Goal: Task Accomplishment & Management: Complete application form

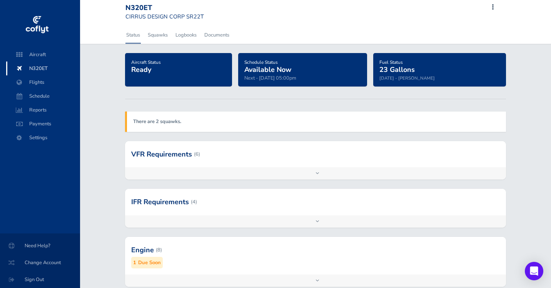
scroll to position [6, 0]
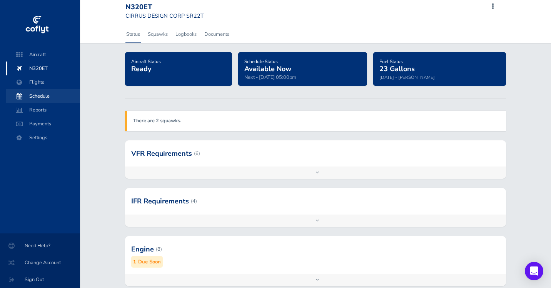
click at [37, 94] on span "Schedule" at bounding box center [43, 96] width 59 height 14
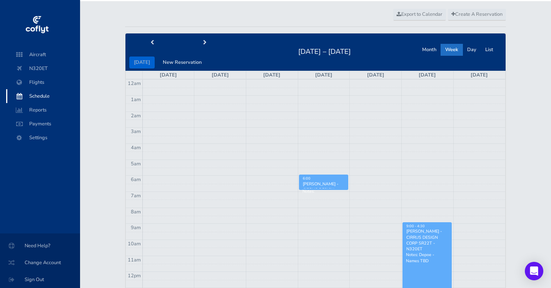
scroll to position [24, 0]
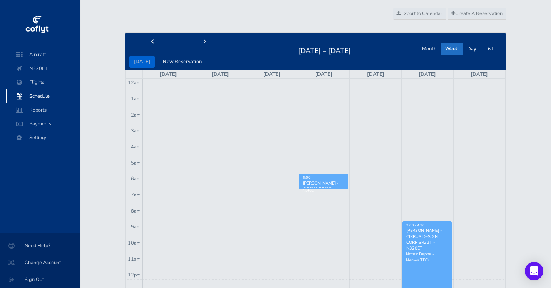
click at [428, 235] on div "[PERSON_NAME] - CIRRUS DESIGN CORP SR22T - N320ET" at bounding box center [427, 239] width 42 height 23
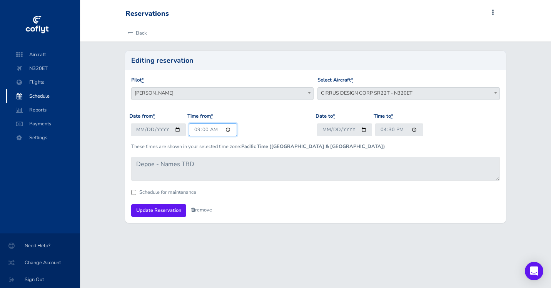
click at [199, 131] on input "09:00" at bounding box center [213, 130] width 48 height 13
click at [209, 127] on input "01:00" at bounding box center [213, 130] width 48 height 13
click at [197, 127] on input "01:00" at bounding box center [213, 130] width 48 height 13
type input "10:45"
type input "10:30"
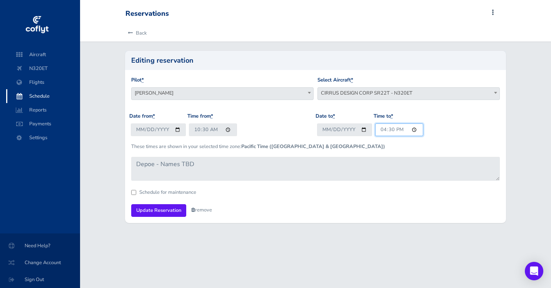
click at [383, 130] on input "16:30" at bounding box center [399, 130] width 48 height 13
type input "14:30"
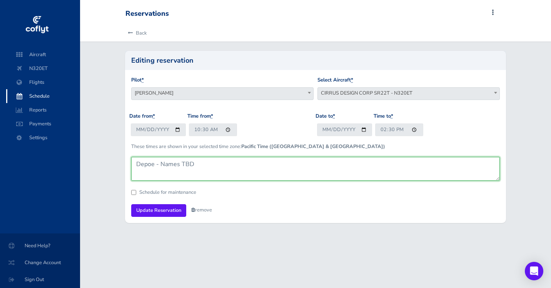
click at [209, 164] on textarea "Depoe - Names TBD" at bounding box center [315, 169] width 369 height 24
type textarea "Depoe - Chris/Erin pick up"
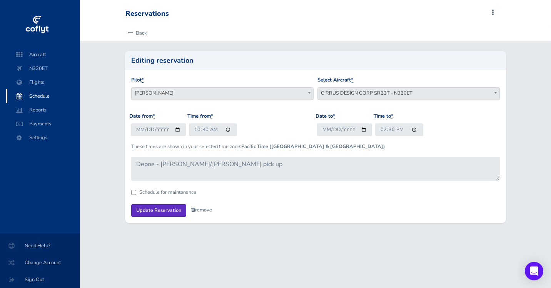
click at [164, 208] on input "Update Reservation" at bounding box center [158, 210] width 55 height 13
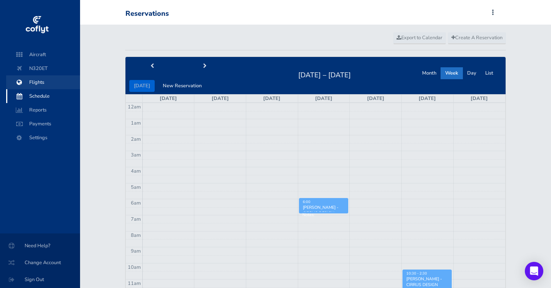
click at [37, 78] on span "Flights" at bounding box center [43, 82] width 59 height 14
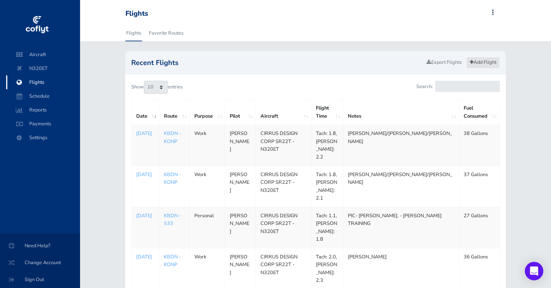
click at [477, 61] on link "Add Flight" at bounding box center [483, 62] width 33 height 11
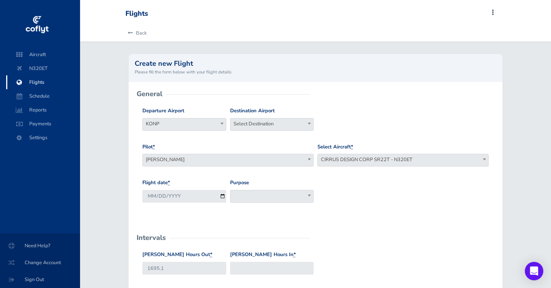
click at [262, 196] on span at bounding box center [272, 196] width 84 height 13
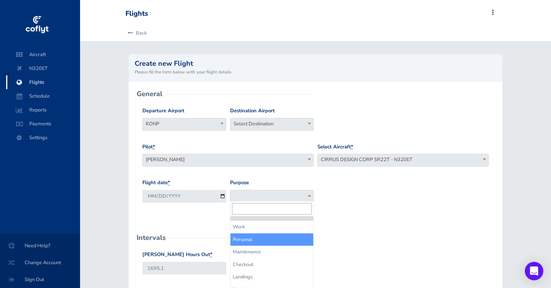
select select "Personal"
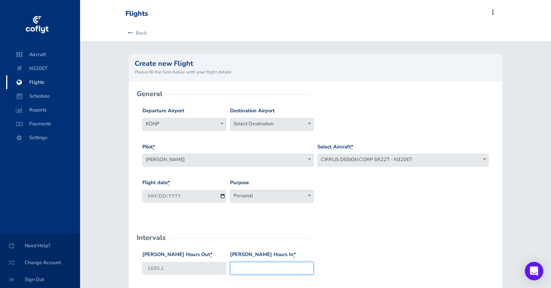
click at [252, 264] on input "Hobbs Hours In *" at bounding box center [272, 268] width 84 height 13
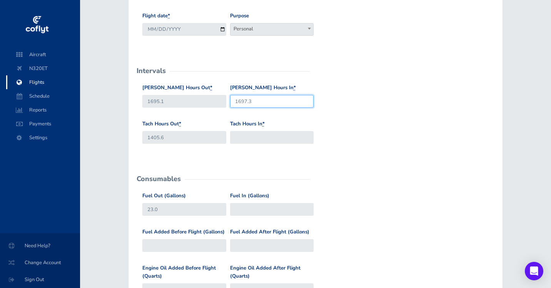
scroll to position [173, 0]
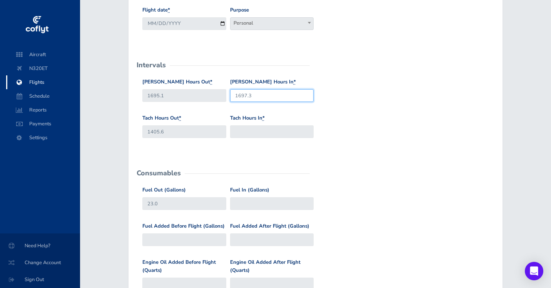
type input "1697.3"
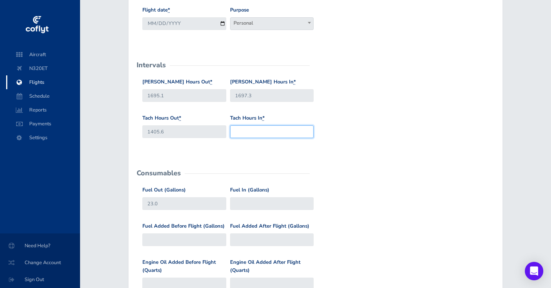
click at [252, 127] on input "Tach Hours In *" at bounding box center [272, 131] width 84 height 13
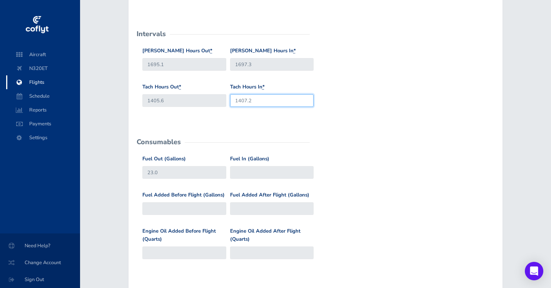
scroll to position [211, 0]
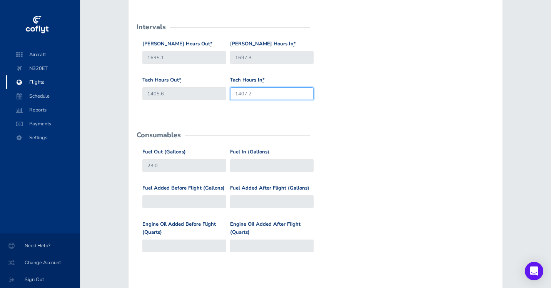
type input "1407.2"
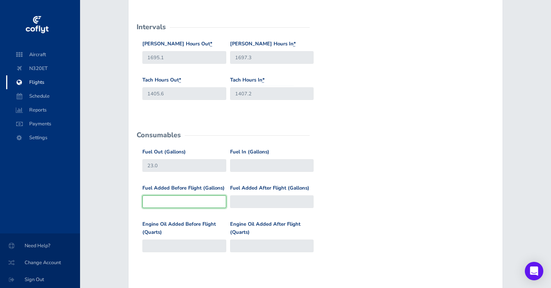
click at [160, 200] on input "Fuel Added Before Flight (Gallons)" at bounding box center [184, 202] width 84 height 13
type input "5"
type input "28"
type input "54"
type input "77"
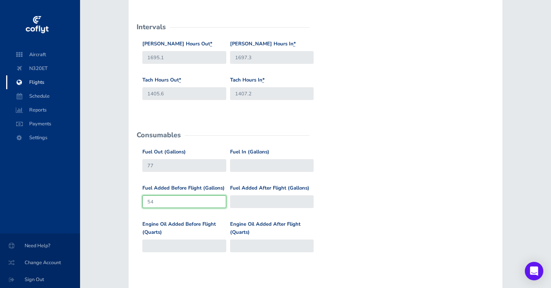
type input "5"
type input "28"
type input "23"
type input "6"
type input "29"
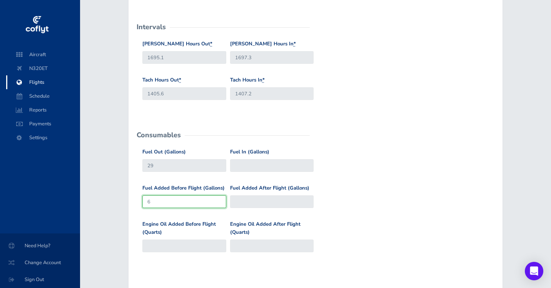
type input "63"
type input "86"
type input "6"
type input "29"
type input "68"
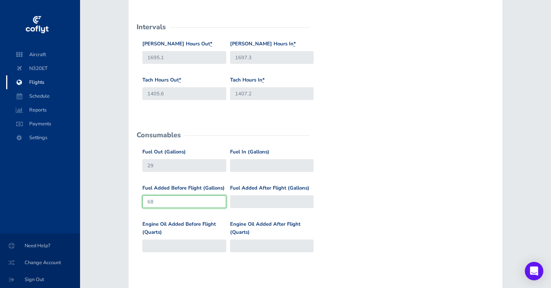
type input "91"
type input "6"
type input "29"
type input "62"
type input "85"
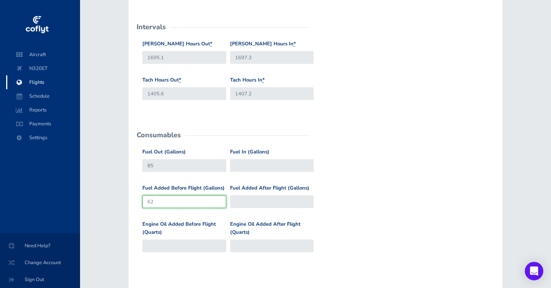
type input "6"
type input "29"
type input "66"
type input "89"
type input "6"
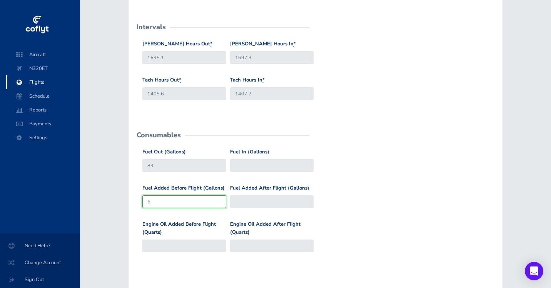
type input "29"
type input "68"
type input "91"
type input "6"
type input "29"
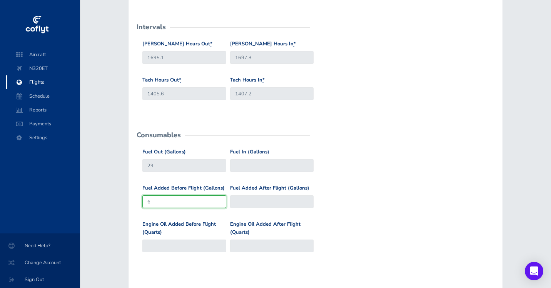
type input "69"
type input "92"
type input "69"
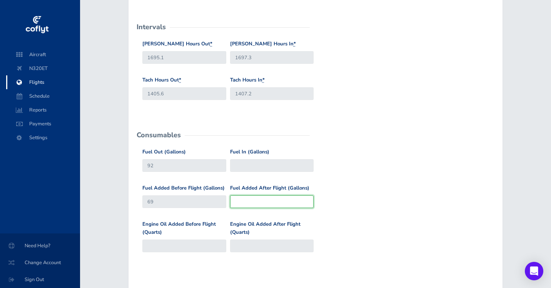
click at [248, 202] on input "Fuel Added After Flight (Gallons)" at bounding box center [272, 202] width 84 height 13
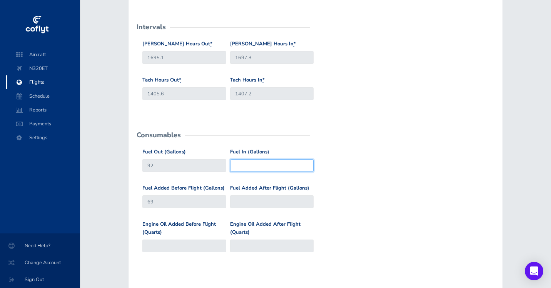
click at [254, 161] on input "Fuel In (Gallons)" at bounding box center [272, 165] width 84 height 13
type input "60"
click at [393, 191] on div "Fuel Added Before Flight (Gallons) 69 Fuel Added After Flight (Gallons)" at bounding box center [315, 202] width 350 height 36
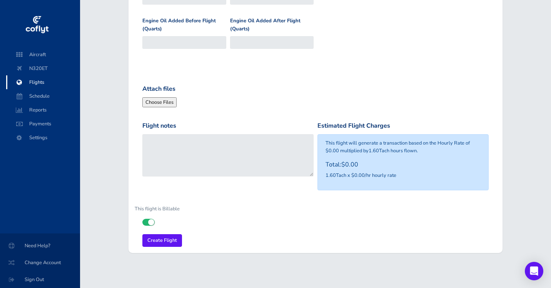
scroll to position [414, 0]
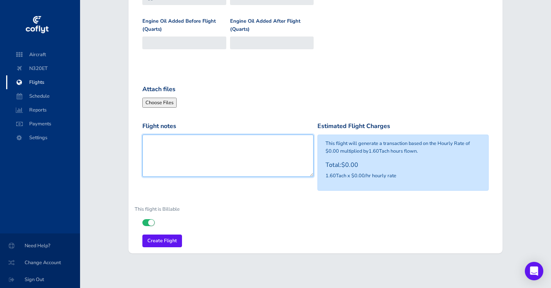
click at [254, 152] on textarea "Flight notes" at bounding box center [227, 156] width 171 height 42
type textarea "C"
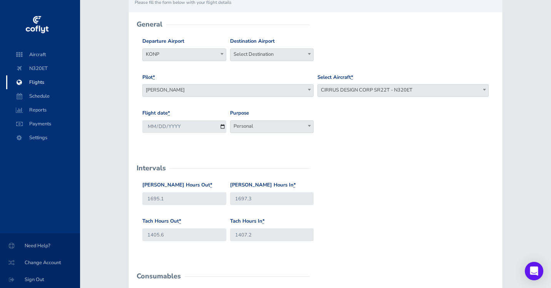
scroll to position [69, 0]
type textarea "Brian/Toby Training."
click at [223, 87] on span "Andrew Reischauer" at bounding box center [228, 90] width 171 height 11
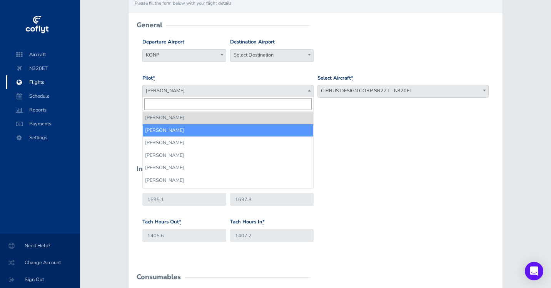
select select "9900"
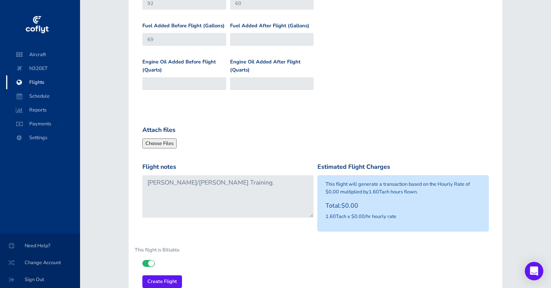
scroll to position [376, 0]
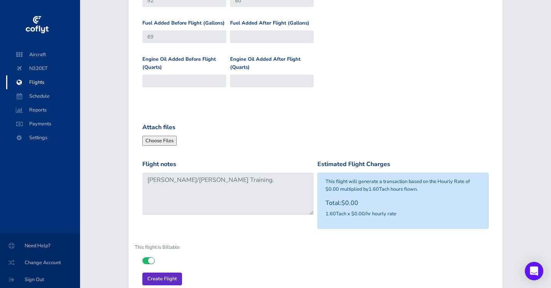
click at [161, 273] on input "Create Flight" at bounding box center [162, 279] width 40 height 13
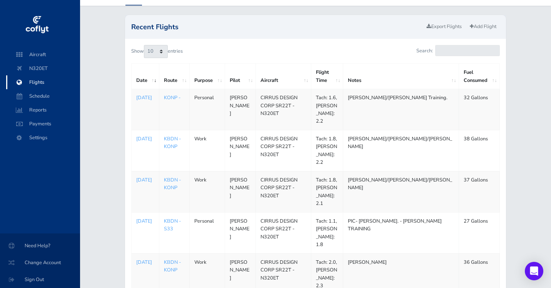
scroll to position [37, 0]
click at [47, 99] on span "Schedule" at bounding box center [43, 96] width 59 height 14
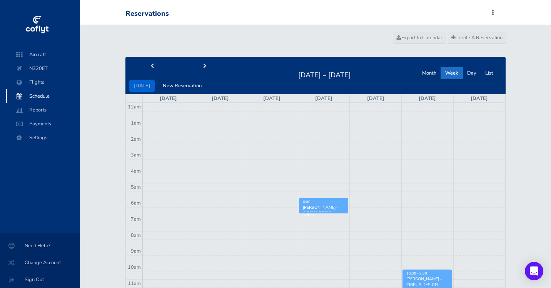
click at [495, 12] on span at bounding box center [492, 12] width 9 height 11
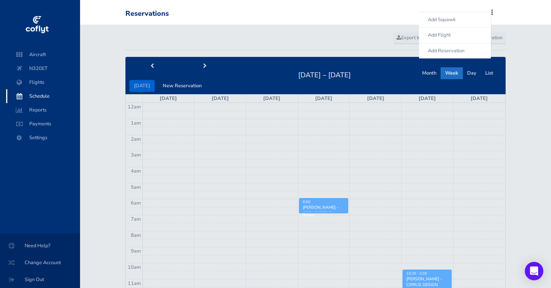
click at [323, 9] on div "Reservations Add Squawk Add Flight Add Reservation A Profile Settings Account U…" at bounding box center [313, 14] width 377 height 15
